Goal: Information Seeking & Learning: Learn about a topic

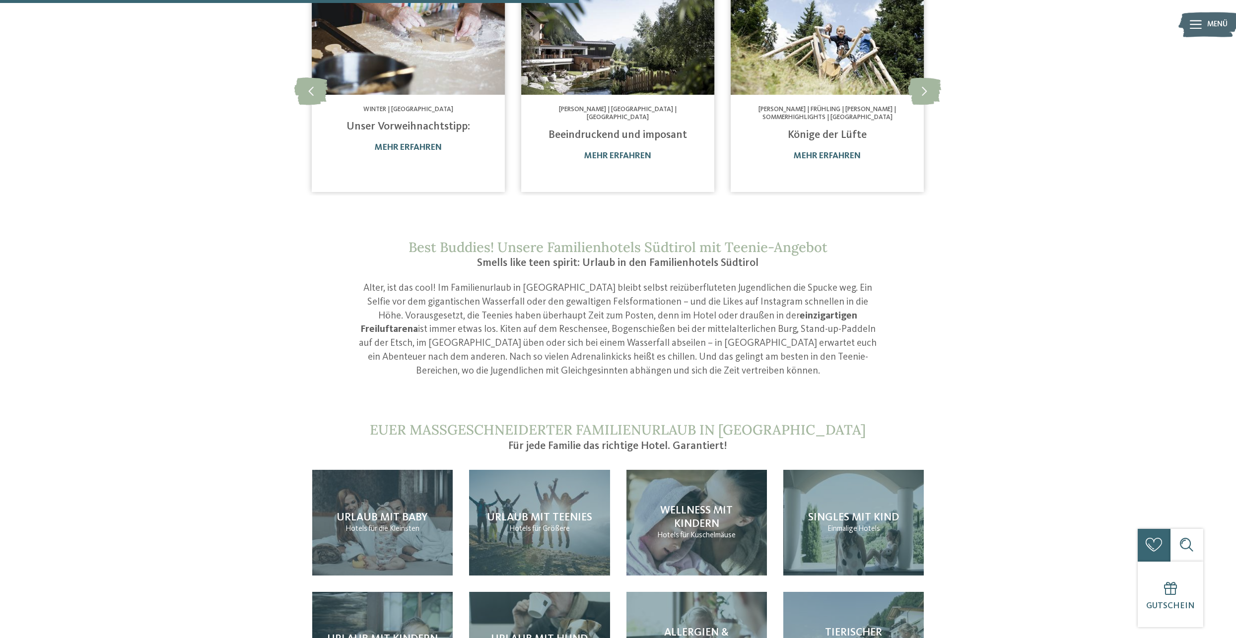
scroll to position [893, 0]
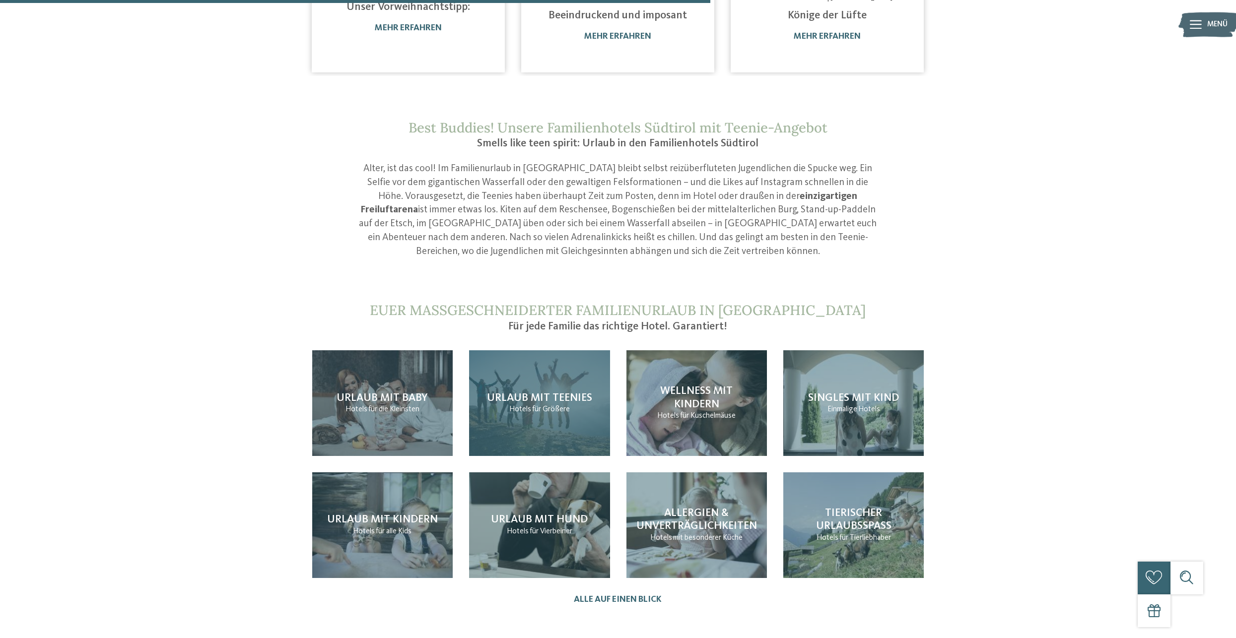
click at [527, 405] on span "Hotels" at bounding box center [520, 409] width 22 height 8
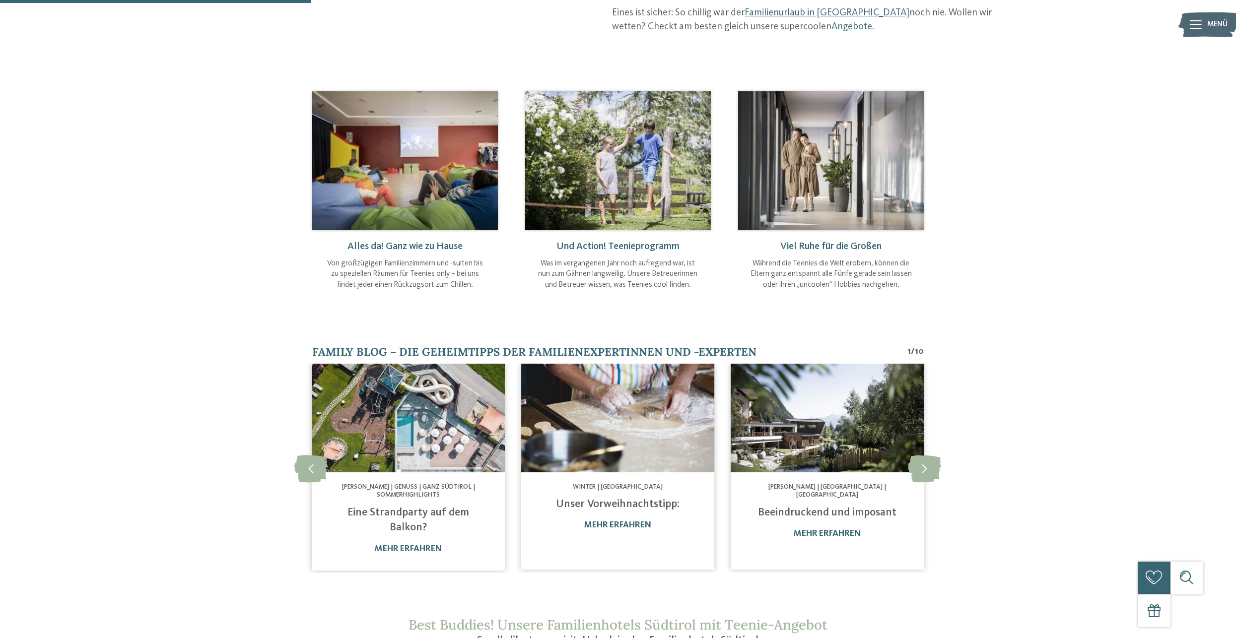
scroll to position [397, 0]
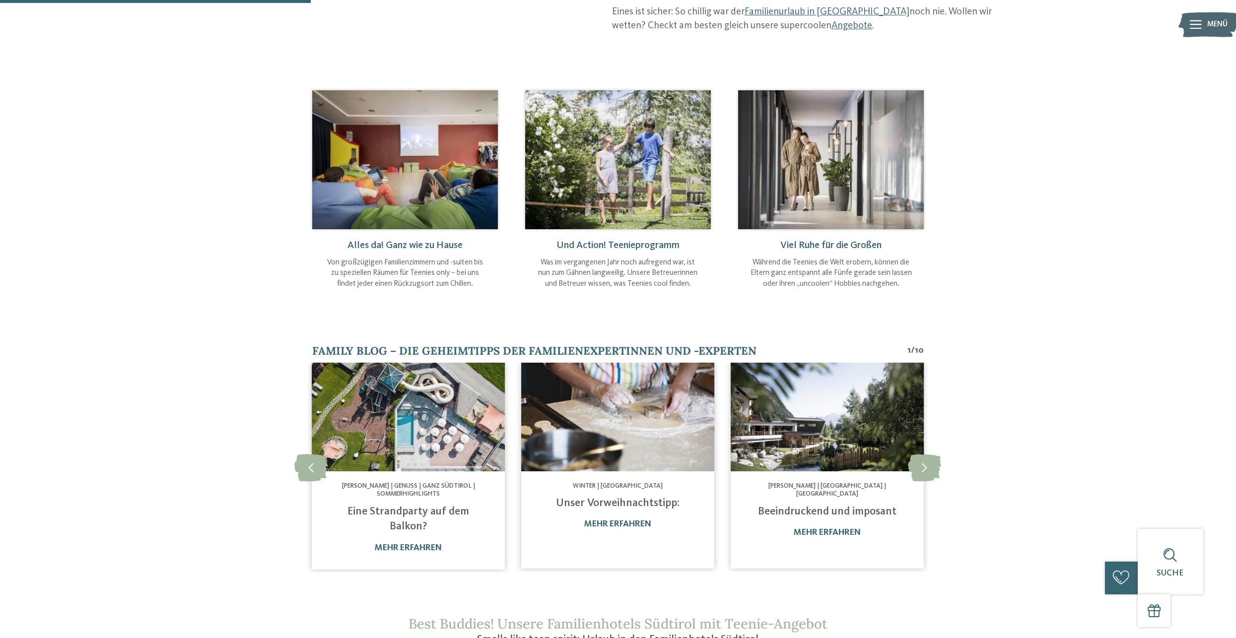
click at [418, 413] on img at bounding box center [408, 417] width 193 height 109
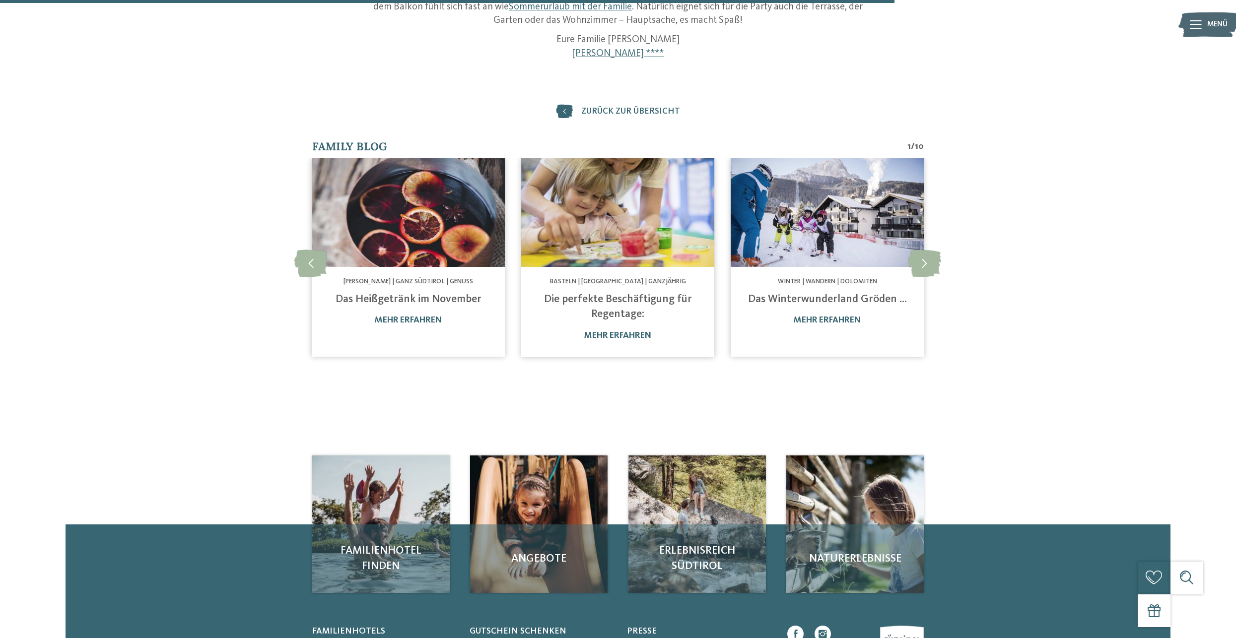
scroll to position [596, 0]
